Goal: Task Accomplishment & Management: Manage account settings

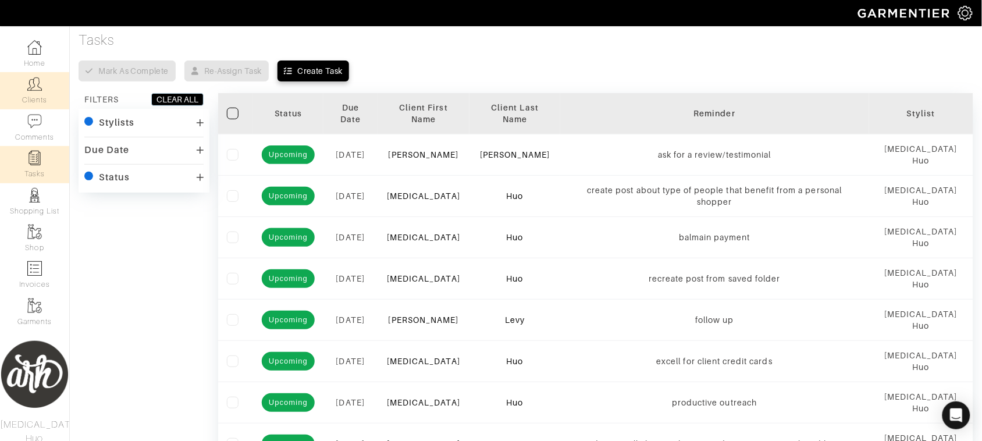
click at [45, 97] on link "Clients" at bounding box center [34, 90] width 69 height 37
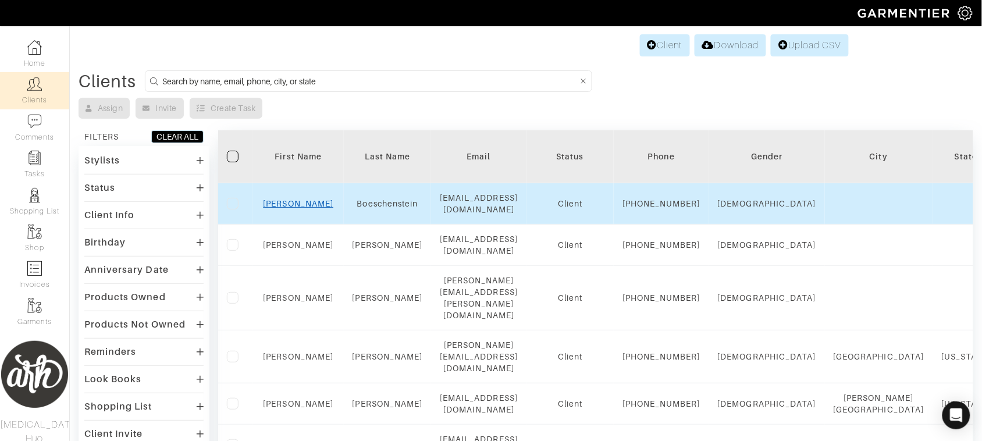
click at [307, 208] on link "[PERSON_NAME]" at bounding box center [299, 203] width 70 height 9
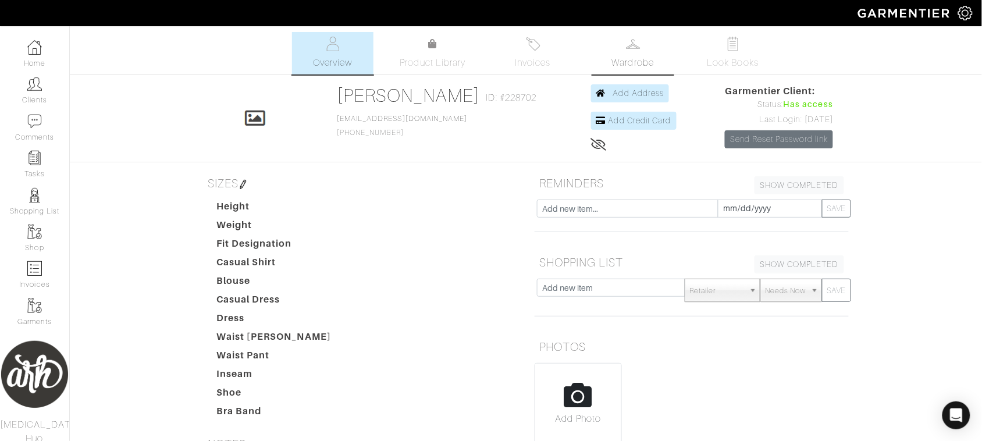
click at [633, 59] on span "Wardrobe" at bounding box center [633, 63] width 42 height 14
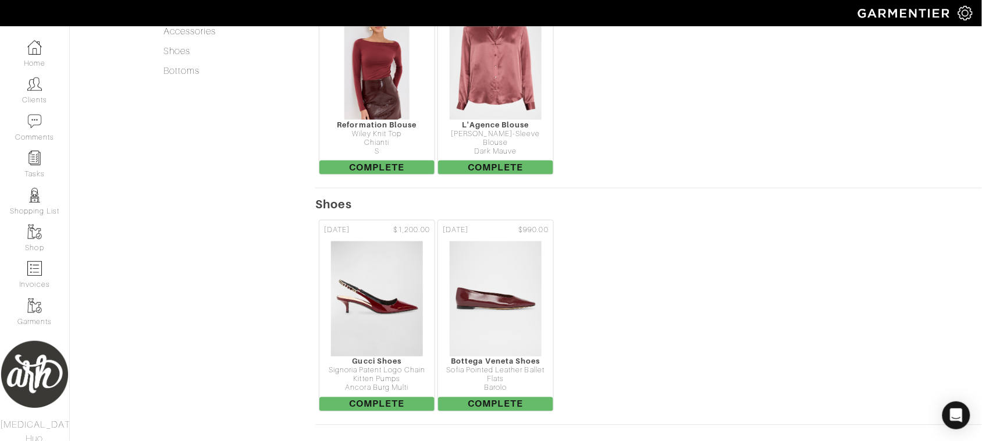
scroll to position [511, 0]
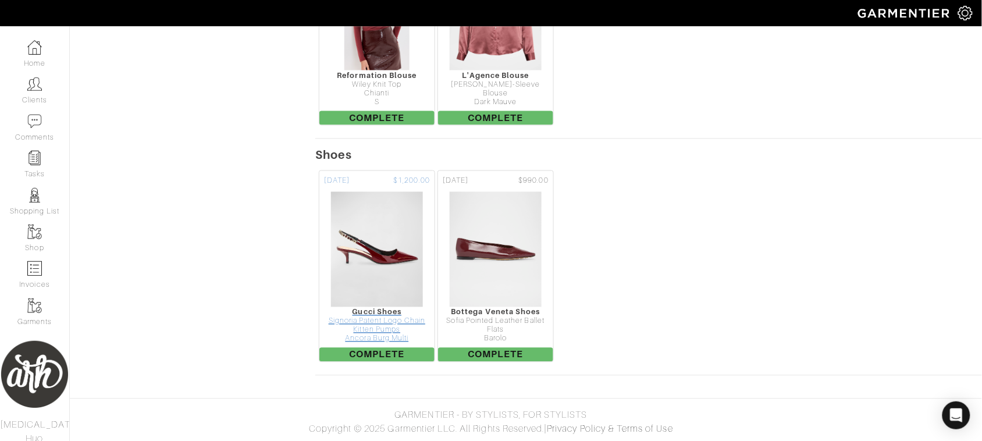
click at [368, 266] on img at bounding box center [376, 249] width 93 height 116
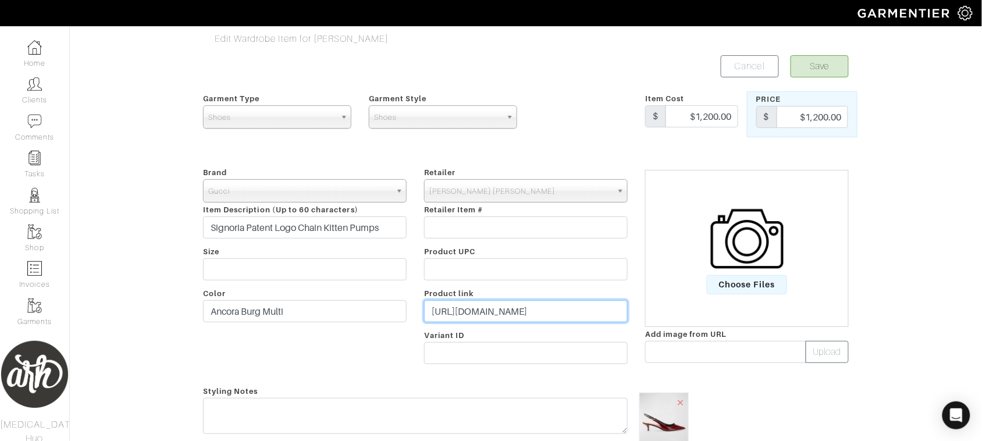
click at [504, 309] on input "https://www.neimanmarcus.com/p/gucci-signoria-patent-logo-chain-kitten-pumps-pr…" at bounding box center [526, 311] width 204 height 22
